Goal: Browse casually

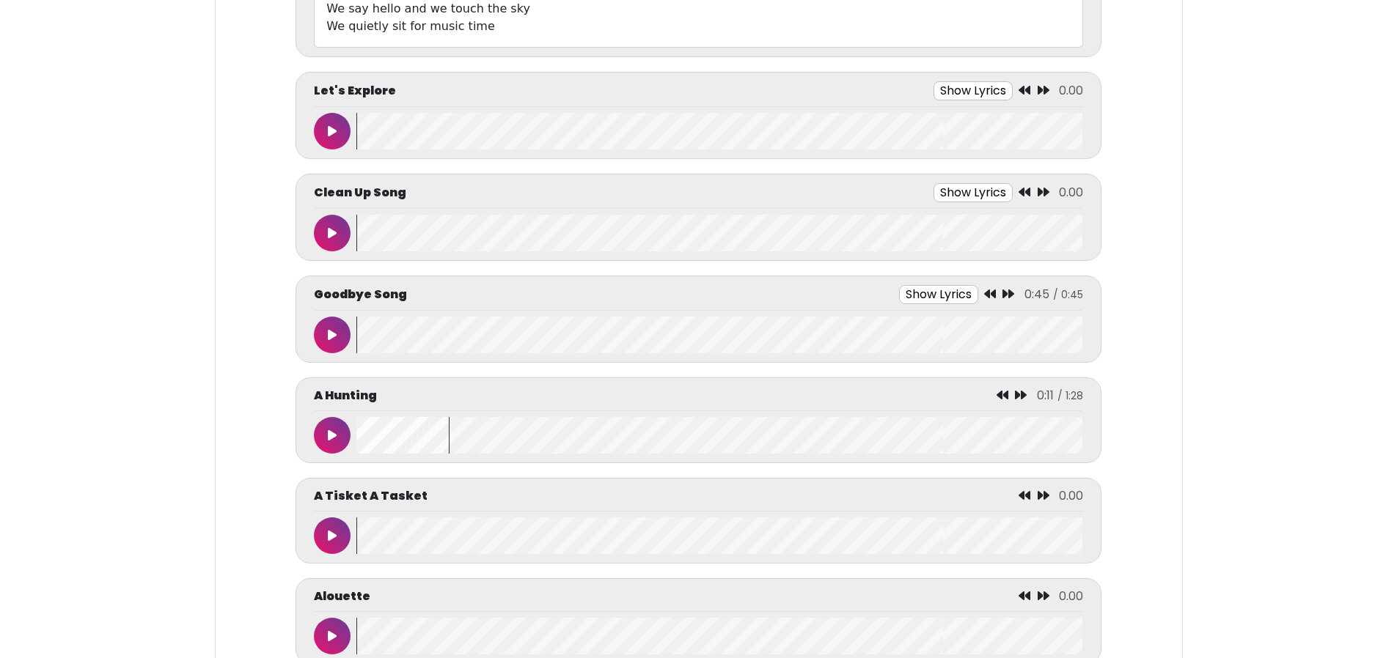
click at [339, 133] on button at bounding box center [332, 131] width 37 height 37
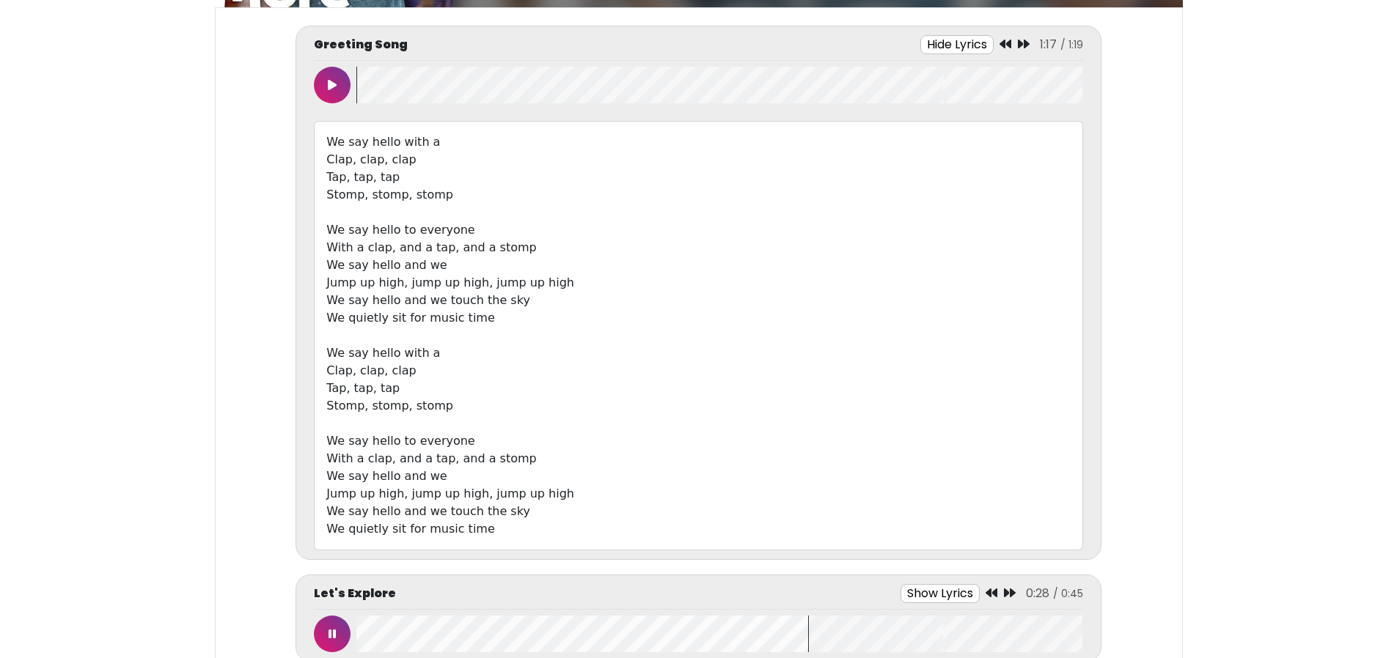
scroll to position [147, 0]
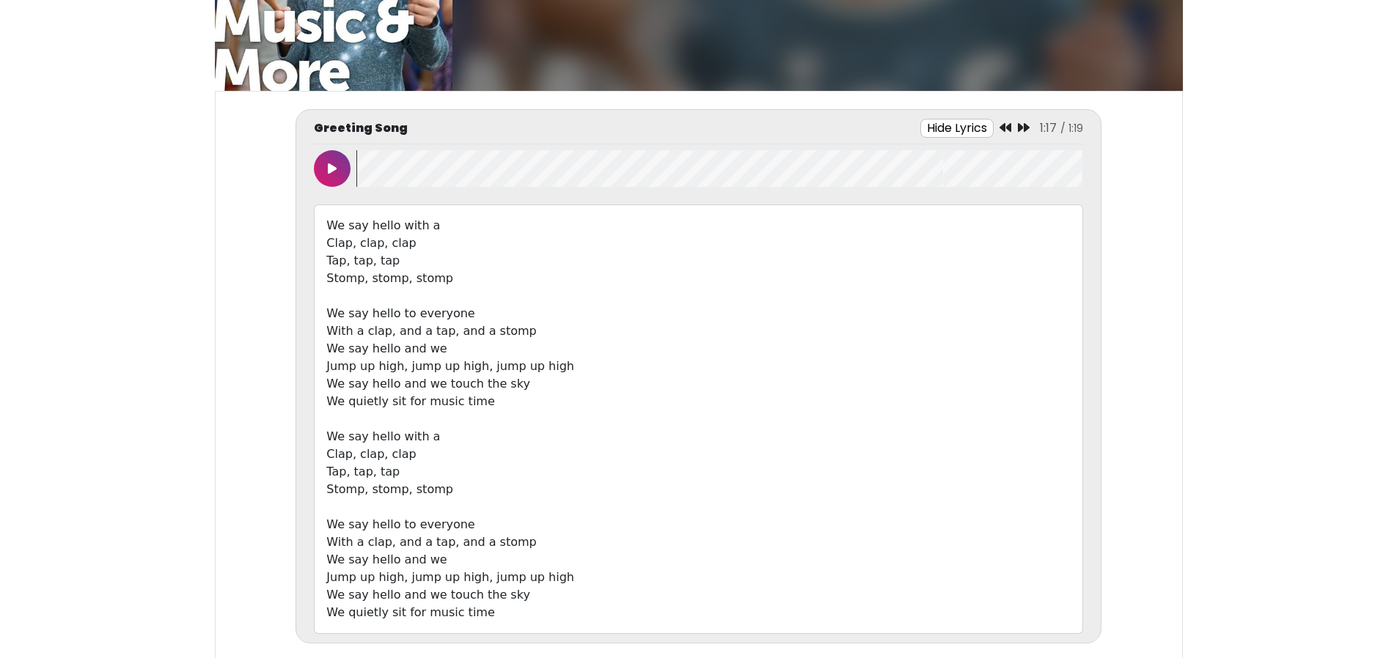
click at [331, 161] on button at bounding box center [332, 168] width 37 height 37
click at [328, 181] on button at bounding box center [332, 168] width 37 height 37
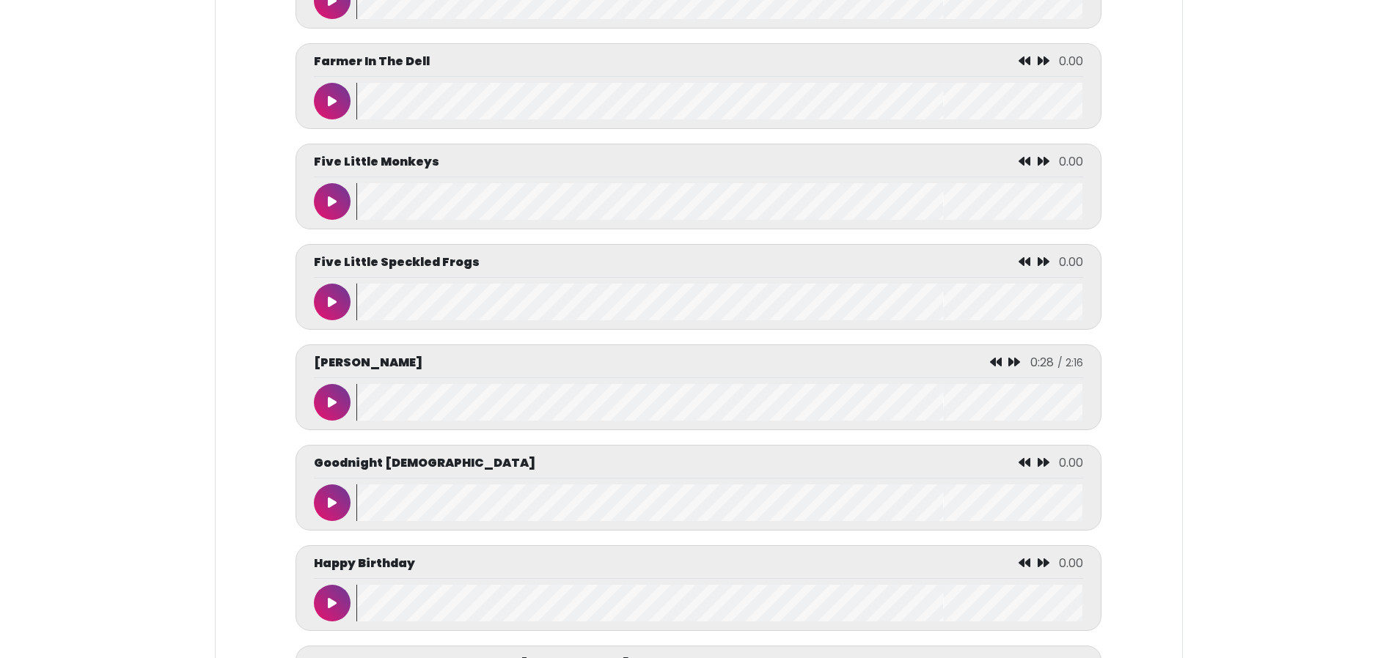
scroll to position [3006, 0]
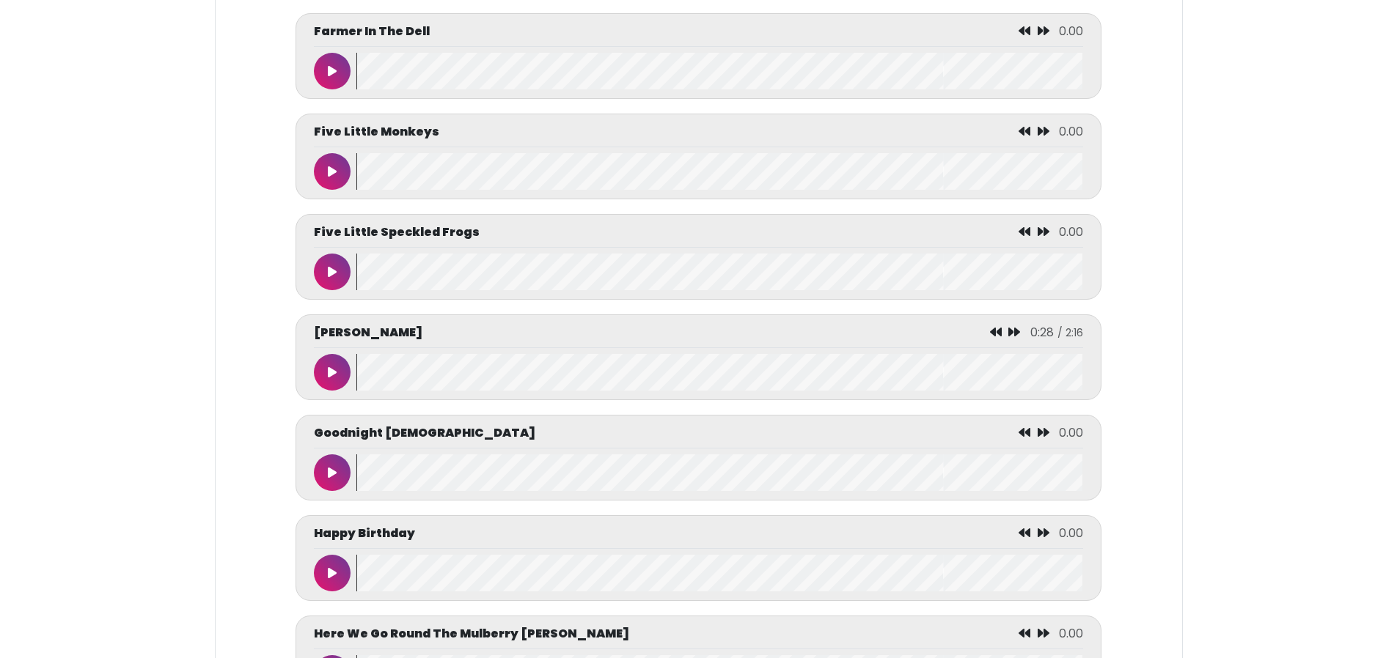
click at [335, 378] on icon at bounding box center [332, 373] width 9 height 12
click at [325, 389] on button at bounding box center [332, 372] width 37 height 37
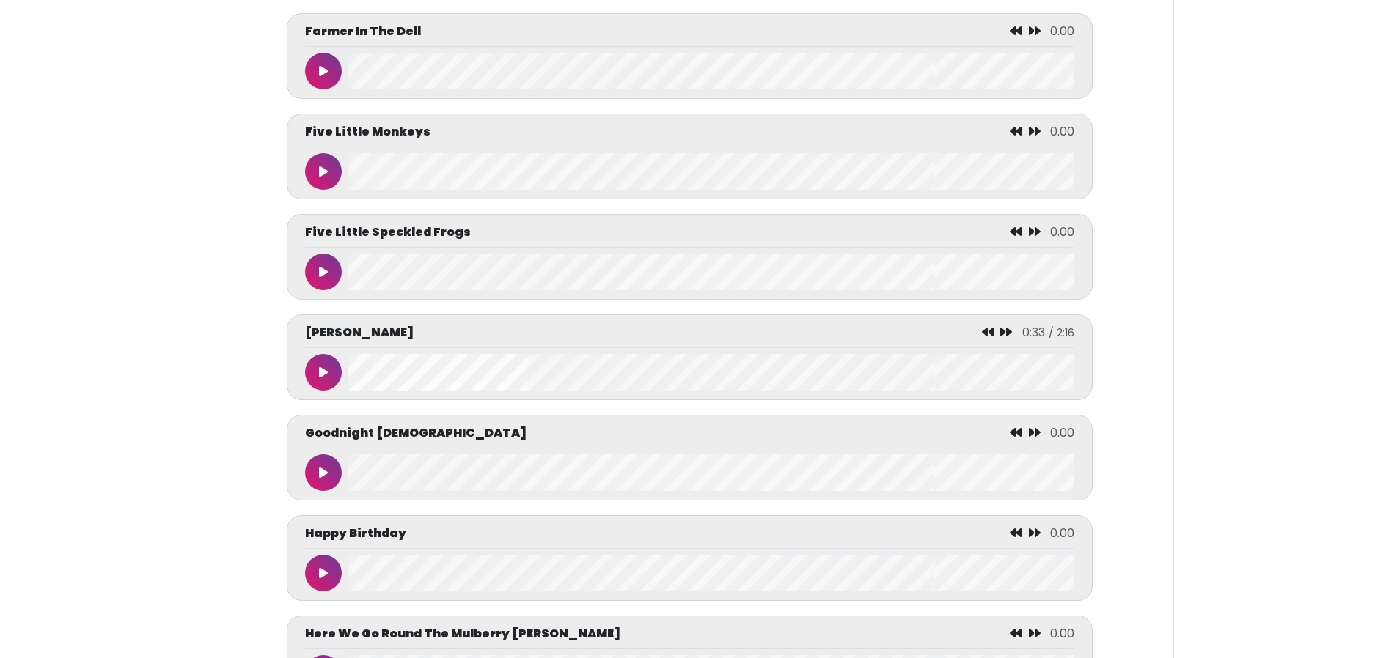
click at [360, 391] on wave at bounding box center [710, 372] width 726 height 37
click at [310, 391] on button at bounding box center [323, 372] width 37 height 37
click at [325, 391] on button at bounding box center [323, 372] width 37 height 37
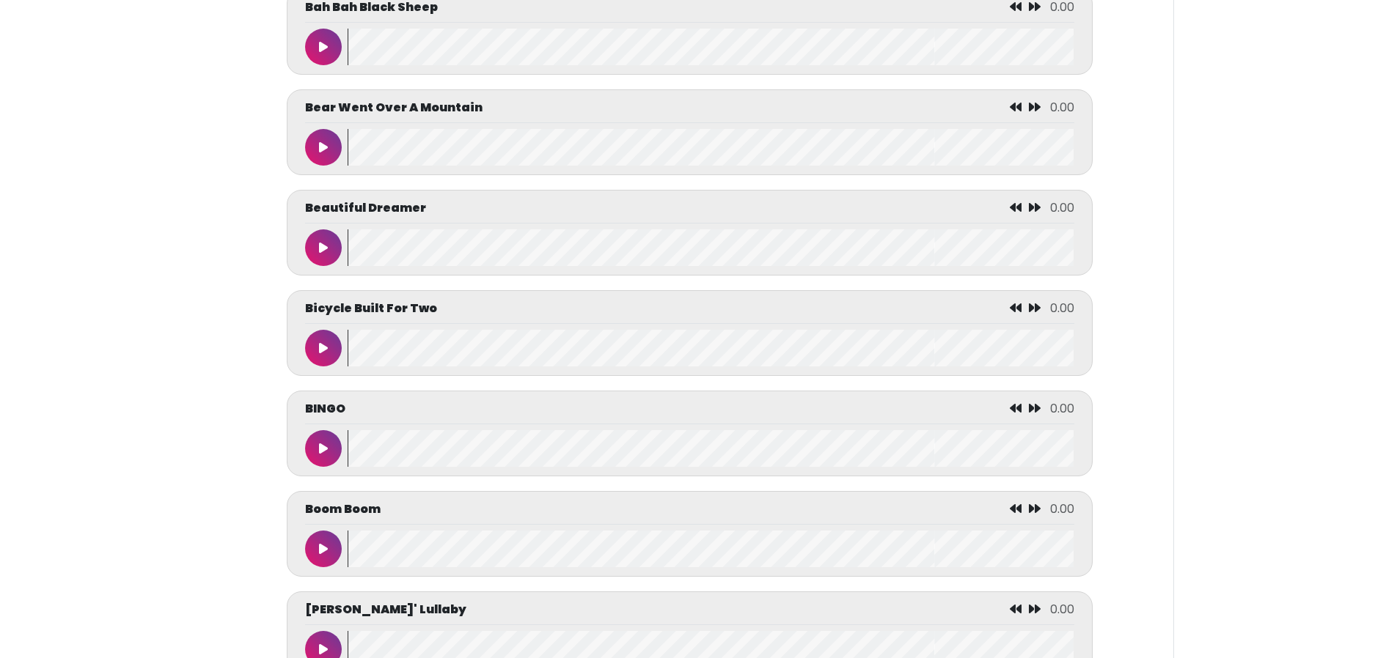
scroll to position [1723, 0]
click at [325, 154] on icon at bounding box center [323, 148] width 9 height 12
click at [324, 254] on icon at bounding box center [323, 249] width 7 height 12
click at [334, 562] on button at bounding box center [323, 549] width 37 height 37
click at [313, 560] on button at bounding box center [323, 549] width 37 height 37
